Goal: Task Accomplishment & Management: Use online tool/utility

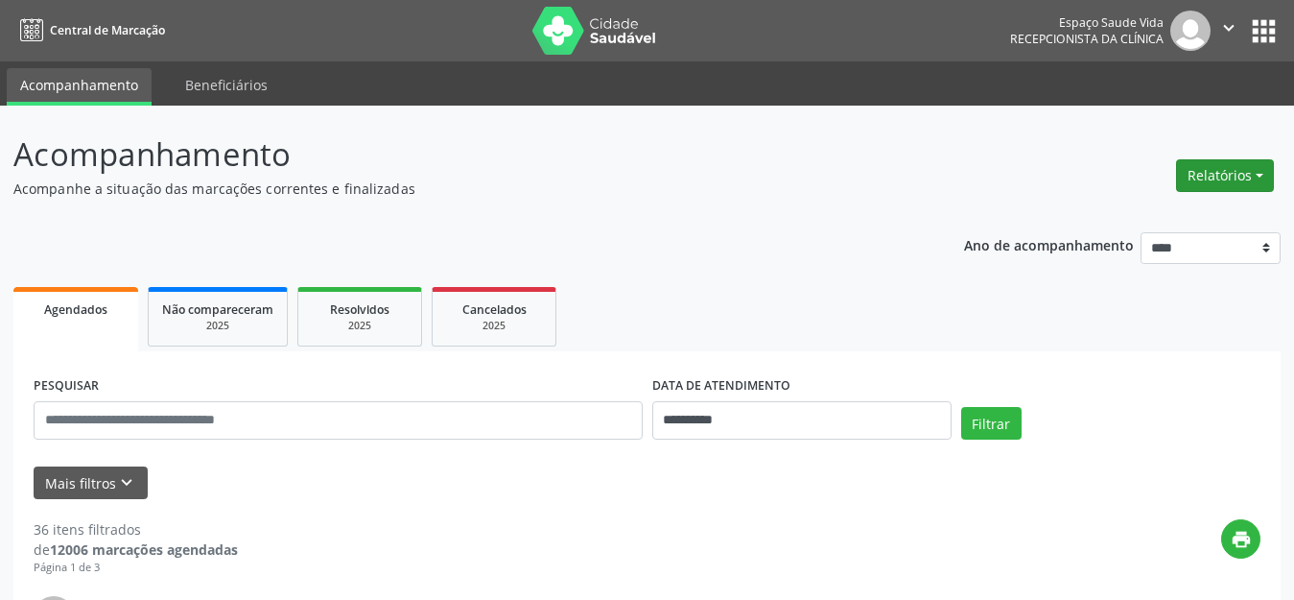
click at [1209, 178] on button "Relatórios" at bounding box center [1225, 175] width 98 height 33
click at [1209, 222] on link "Agendamentos" at bounding box center [1172, 216] width 206 height 27
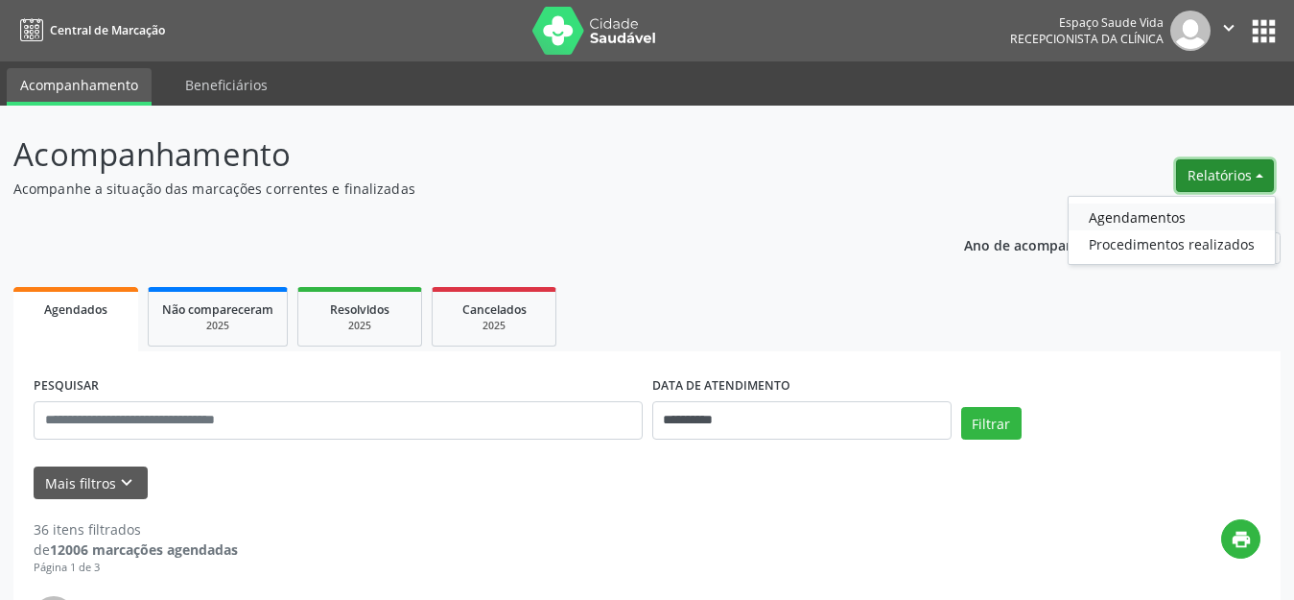
select select "*"
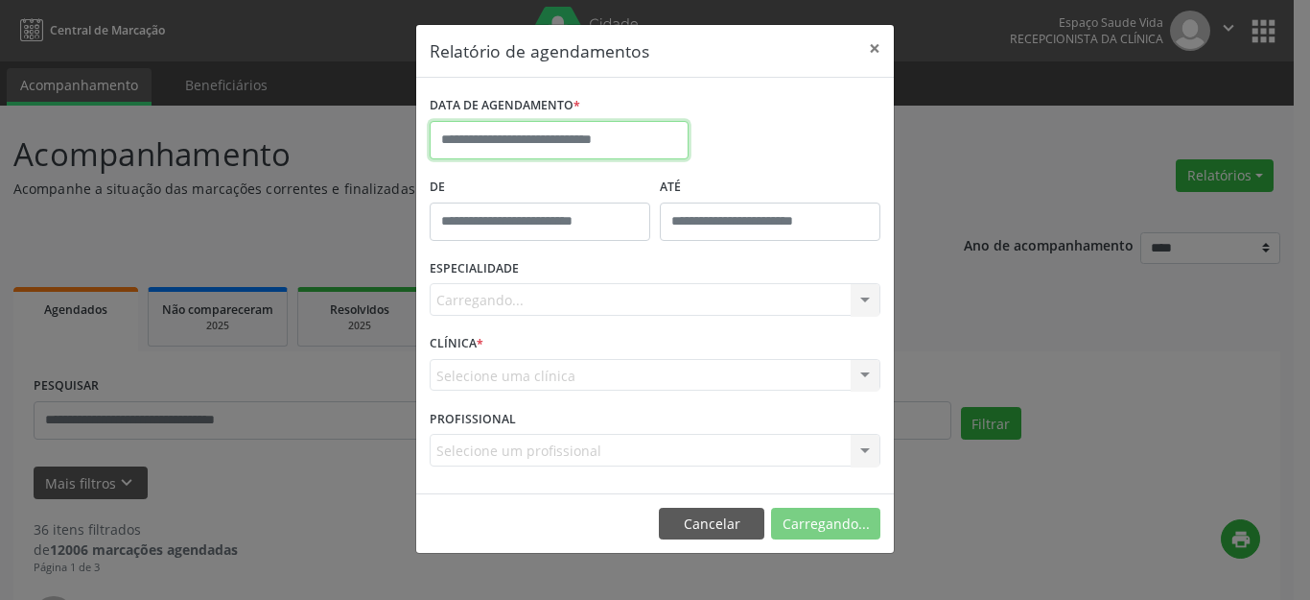
click at [586, 135] on input "text" at bounding box center [559, 140] width 259 height 38
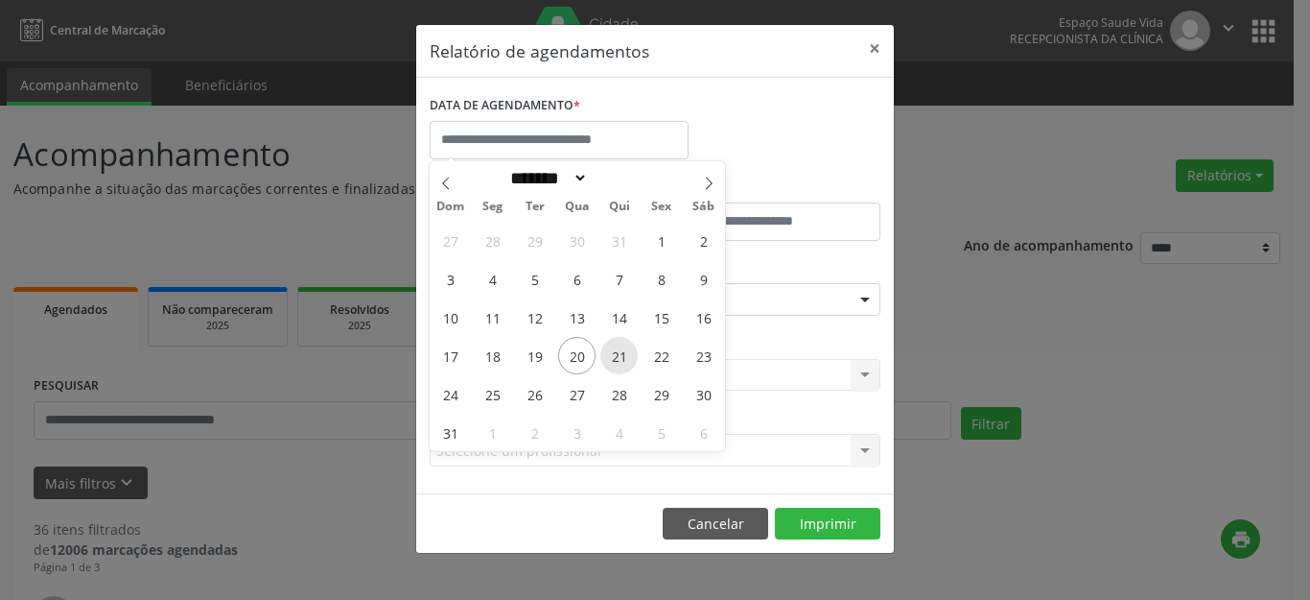
click at [626, 360] on span "21" at bounding box center [618, 355] width 37 height 37
type input "**********"
click at [626, 360] on span "21" at bounding box center [618, 355] width 37 height 37
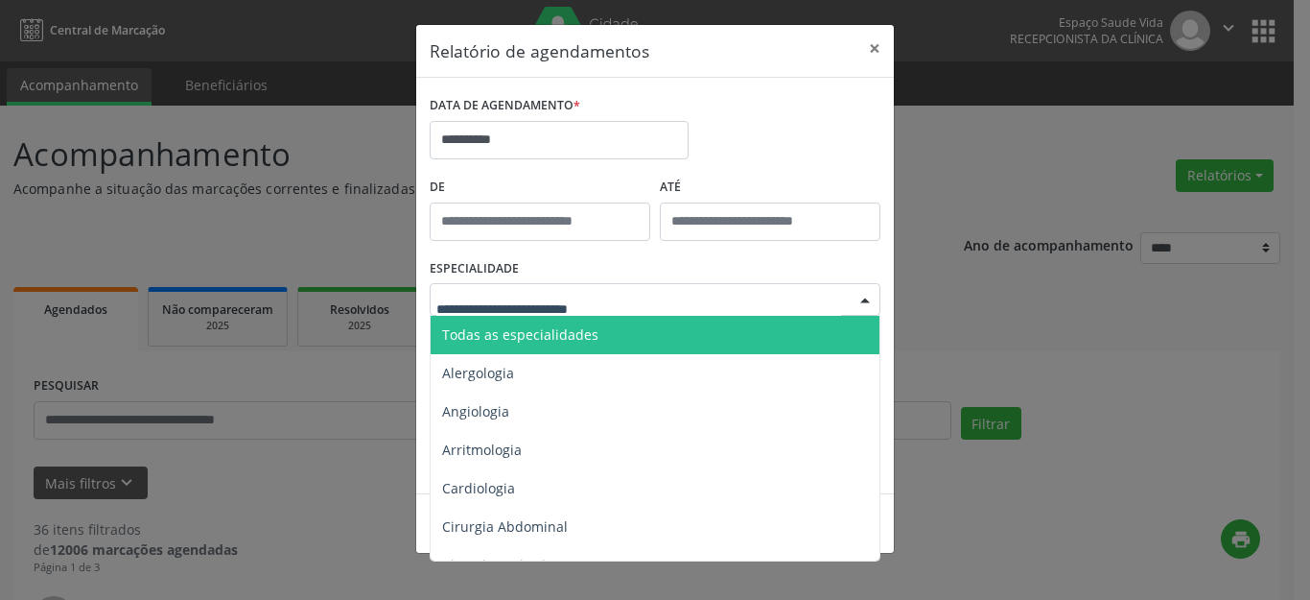
click at [652, 306] on div at bounding box center [655, 299] width 451 height 33
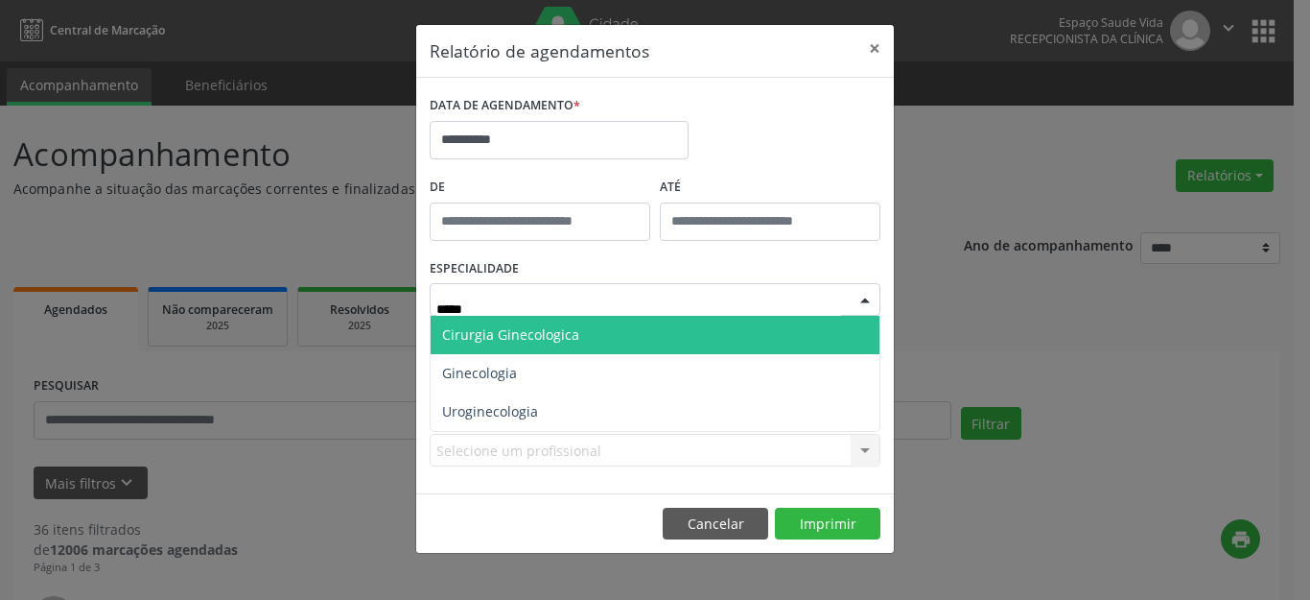
type input "******"
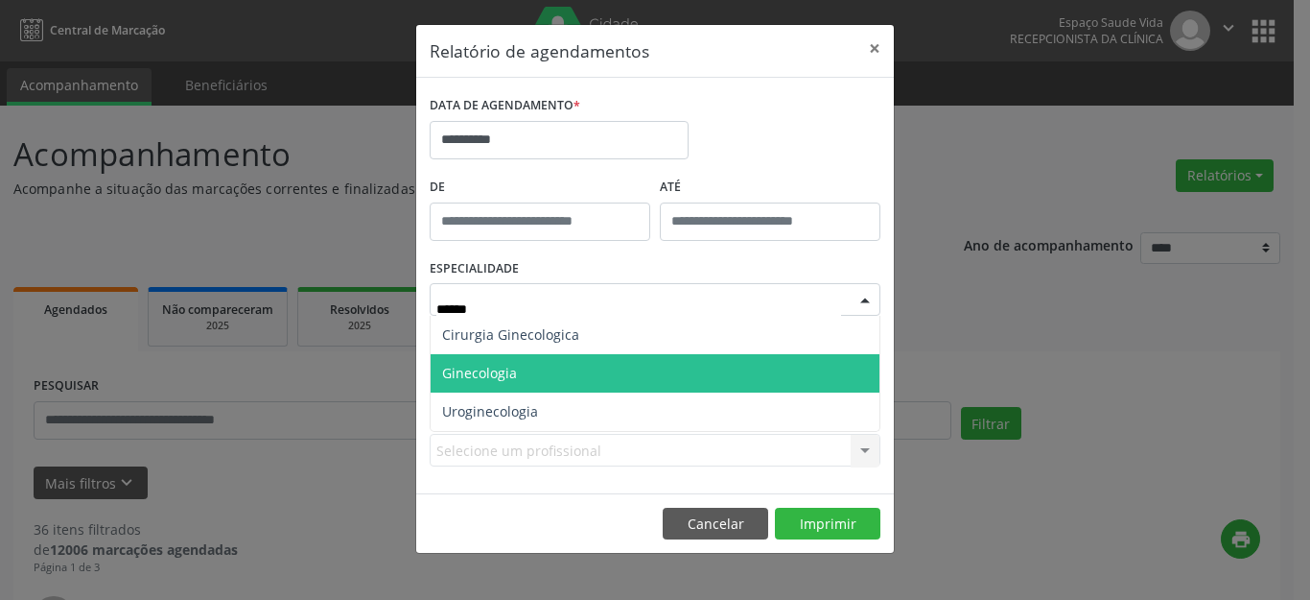
click at [556, 366] on span "Ginecologia" at bounding box center [655, 373] width 449 height 38
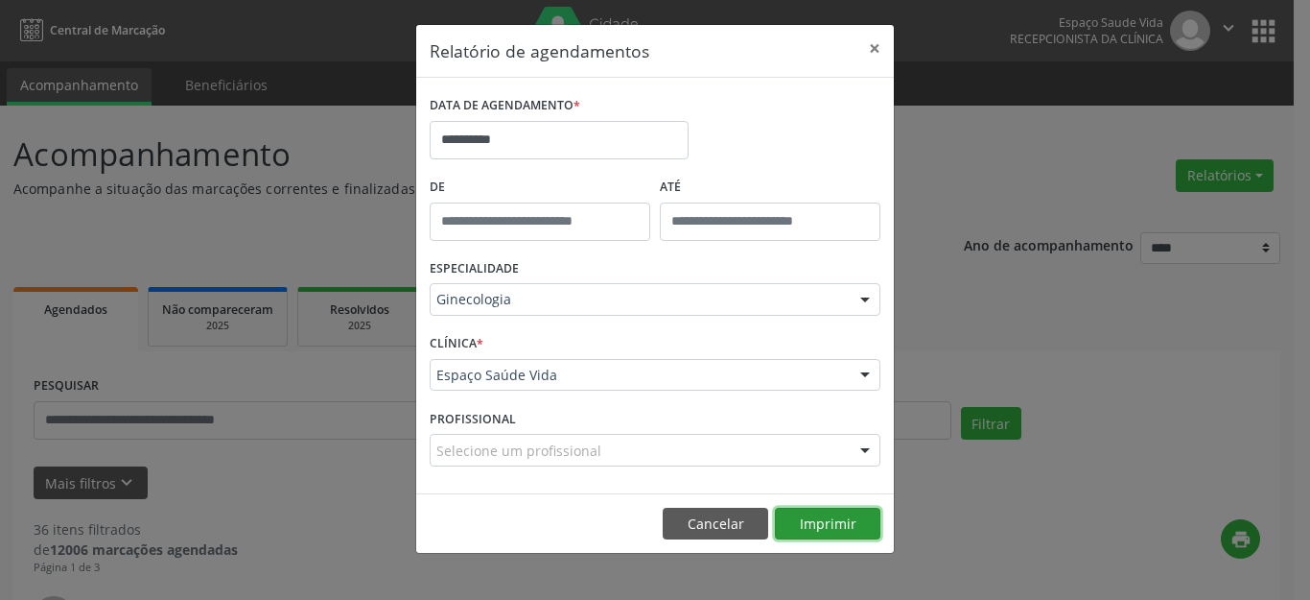
click at [844, 528] on button "Imprimir" at bounding box center [828, 523] width 106 height 33
click at [871, 46] on button "×" at bounding box center [875, 48] width 38 height 47
